Goal: Information Seeking & Learning: Understand process/instructions

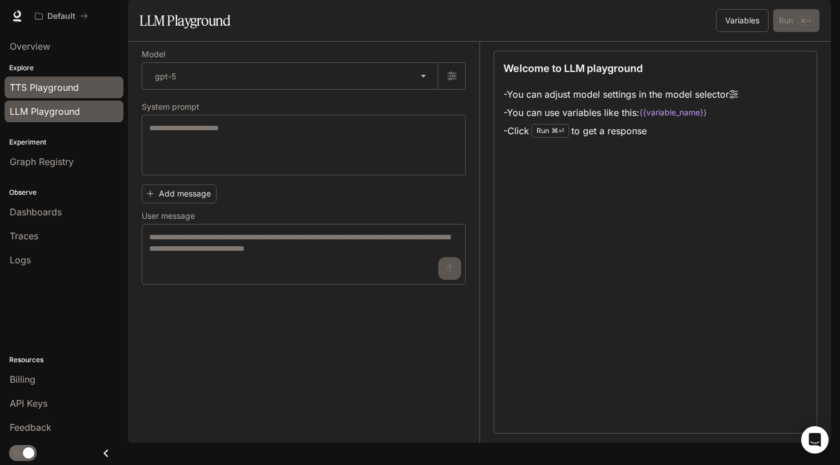
click at [76, 93] on span "TTS Playground" at bounding box center [44, 88] width 69 height 14
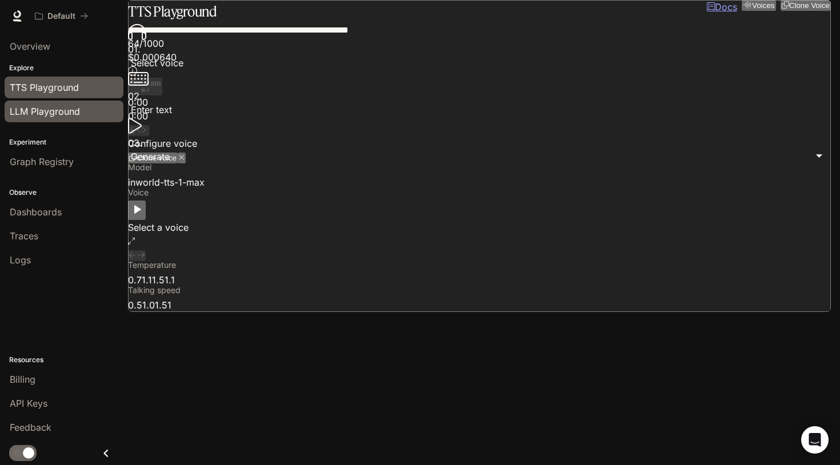
click at [63, 110] on span "LLM Playground" at bounding box center [45, 112] width 70 height 14
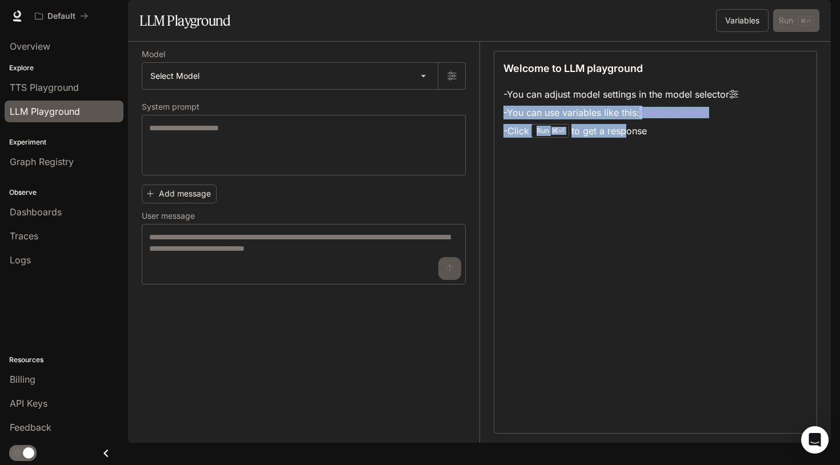
drag, startPoint x: 631, startPoint y: 167, endPoint x: 587, endPoint y: 121, distance: 63.5
click at [587, 122] on ul "- You can adjust model settings in the model selector - You can use variables l…" at bounding box center [620, 112] width 235 height 55
click at [626, 140] on li "- Click Run ⌘⏎ to get a response" at bounding box center [620, 131] width 235 height 18
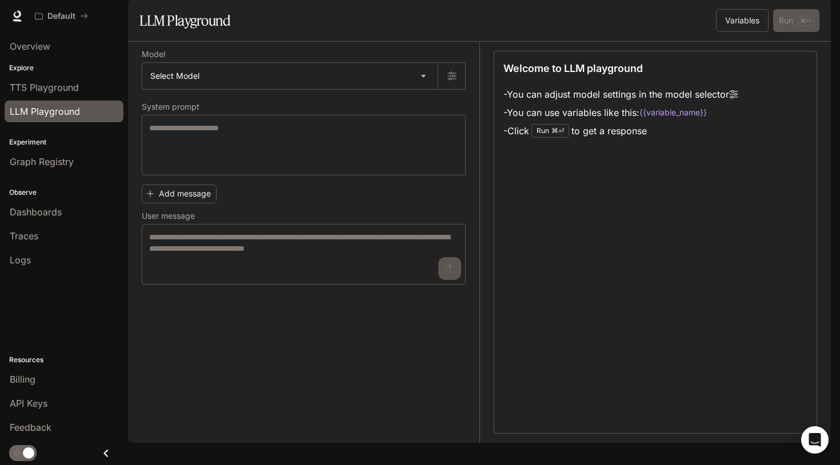
click at [737, 17] on span "Documentation" at bounding box center [762, 16] width 57 height 14
